Goal: Information Seeking & Learning: Learn about a topic

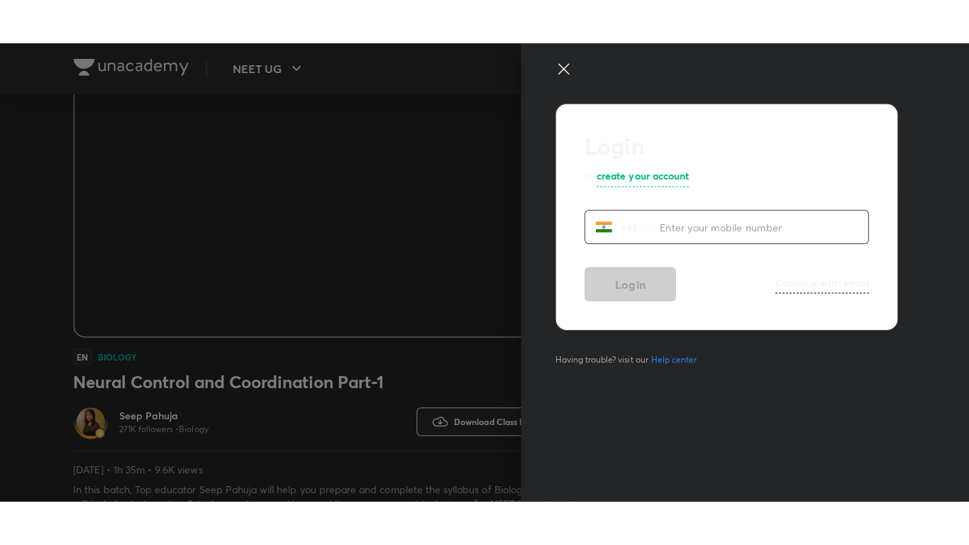
scroll to position [142, 0]
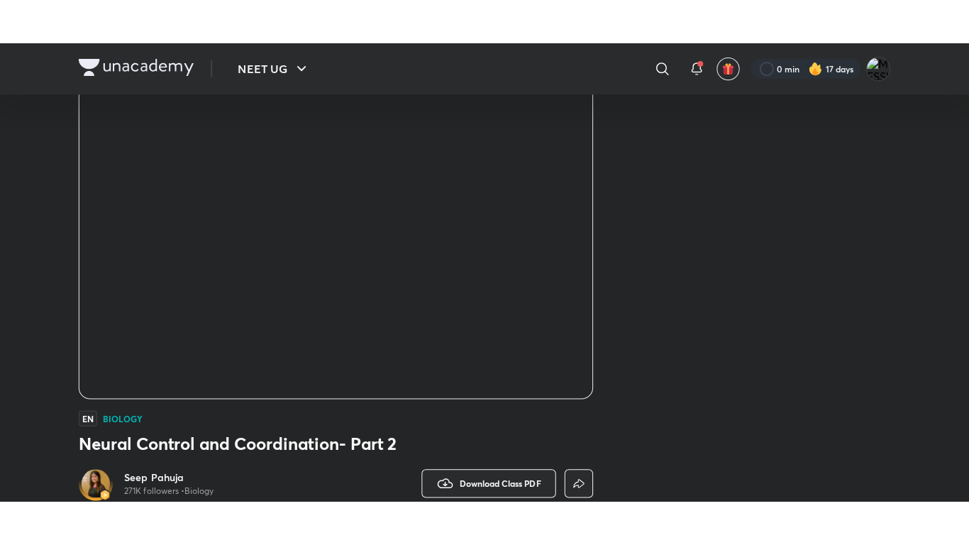
scroll to position [114, 0]
